Goal: Navigation & Orientation: Find specific page/section

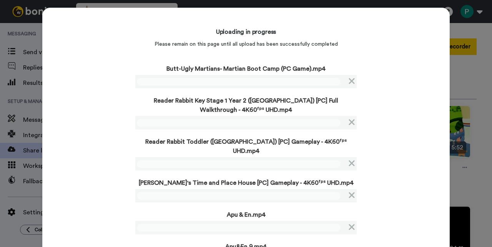
click at [99, 112] on div "Uploading in progress Please remain on this page until all upload has been succ…" at bounding box center [246, 145] width 408 height 275
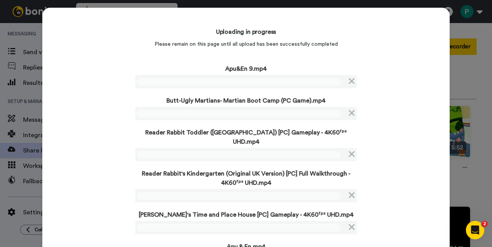
click at [100, 109] on div "Uploading in progress Please remain on this page until all upload has been succ…" at bounding box center [246, 145] width 408 height 275
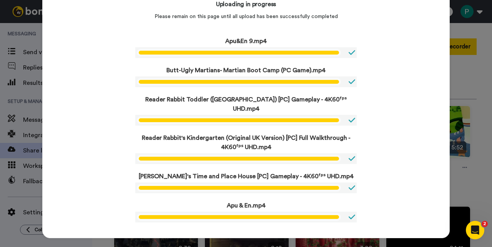
scroll to position [25, 0]
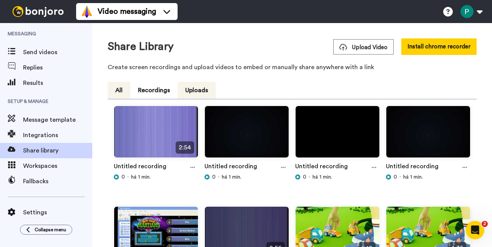
click at [118, 93] on button "All" at bounding box center [119, 90] width 23 height 17
